Goal: Use online tool/utility: Utilize a website feature to perform a specific function

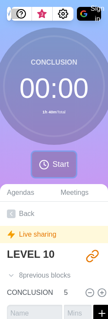
click at [58, 157] on button "Start" at bounding box center [54, 164] width 44 height 25
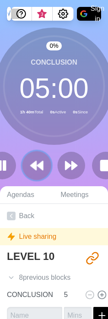
click at [34, 158] on icon at bounding box center [36, 165] width 15 height 15
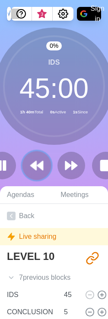
click at [34, 158] on icon at bounding box center [36, 165] width 15 height 15
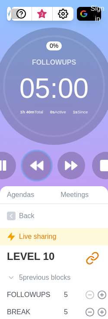
click at [34, 158] on icon at bounding box center [36, 165] width 15 height 15
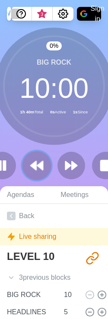
click at [34, 158] on icon at bounding box center [36, 165] width 15 height 15
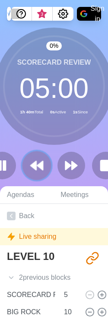
click at [34, 158] on icon at bounding box center [36, 165] width 15 height 15
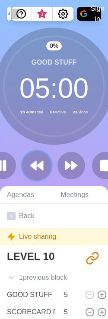
click at [34, 158] on icon at bounding box center [36, 165] width 15 height 15
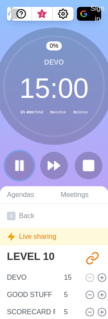
click at [19, 163] on rect at bounding box center [17, 165] width 3 height 9
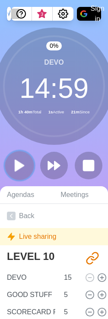
click at [20, 167] on polygon at bounding box center [19, 165] width 9 height 11
